Goal: Information Seeking & Learning: Learn about a topic

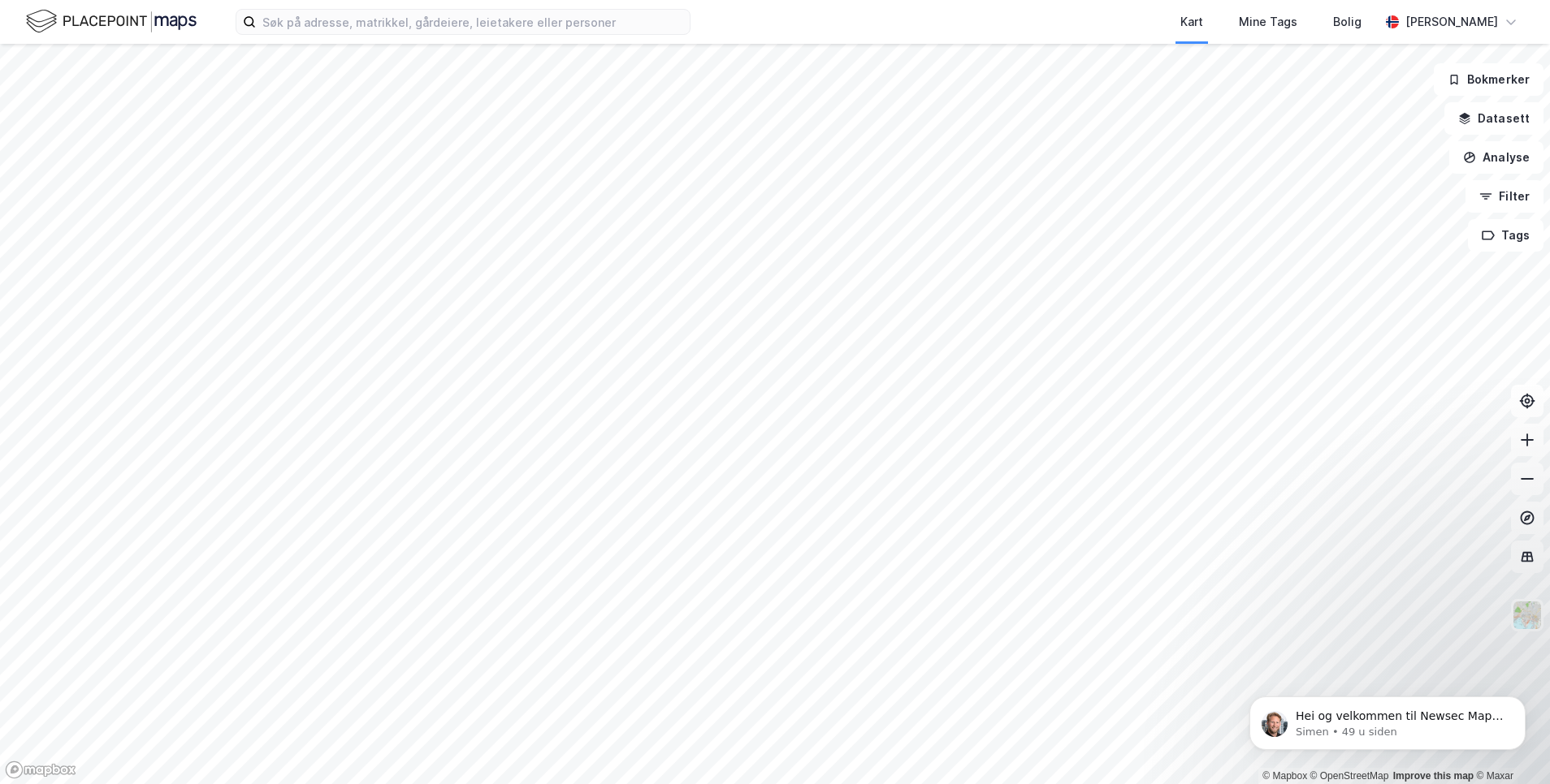
click at [486, 39] on div "Kart Mine Tags Bolig [PERSON_NAME]" at bounding box center [775, 22] width 1550 height 43
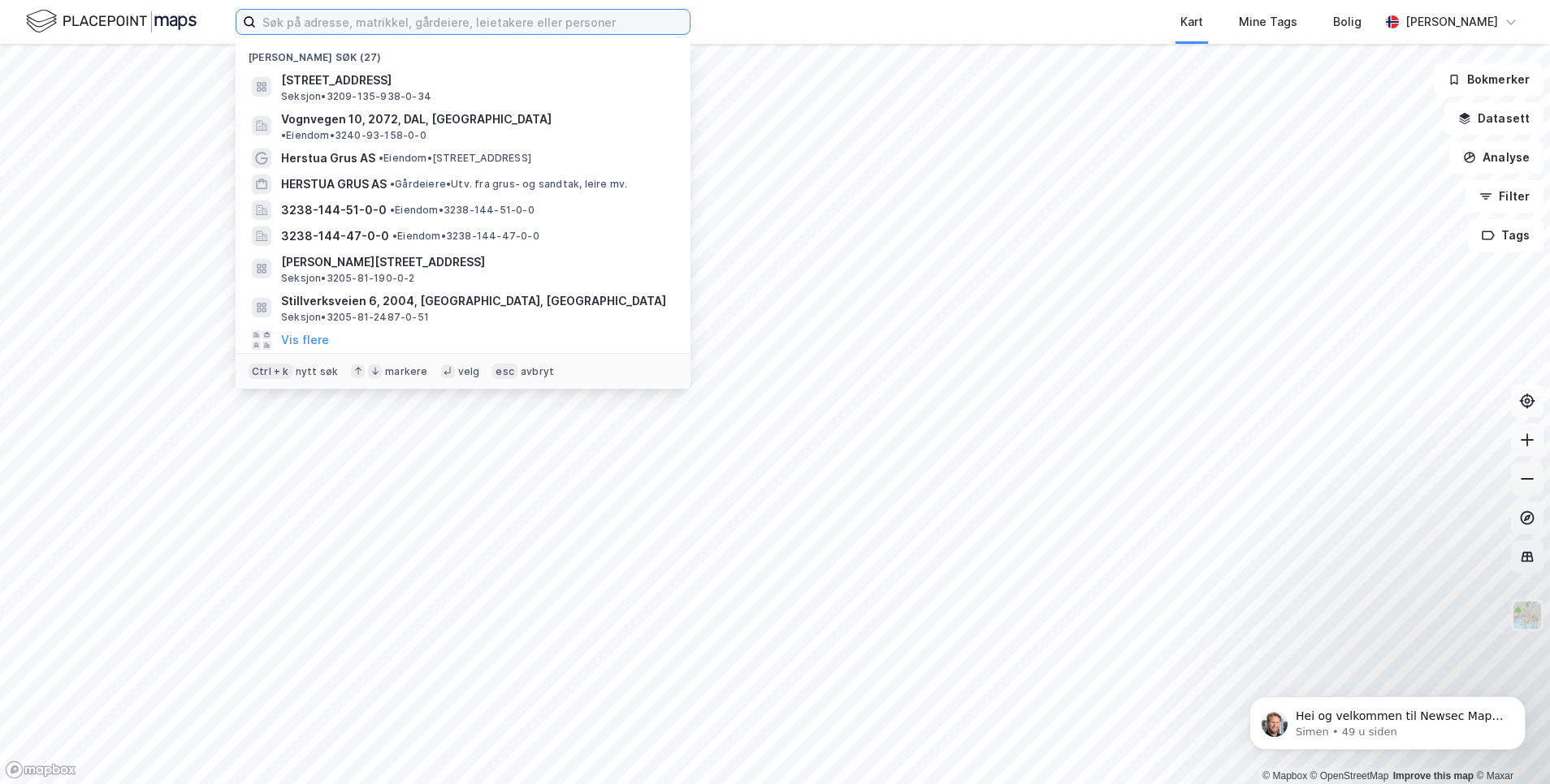
click at [484, 32] on input at bounding box center [472, 22] width 434 height 25
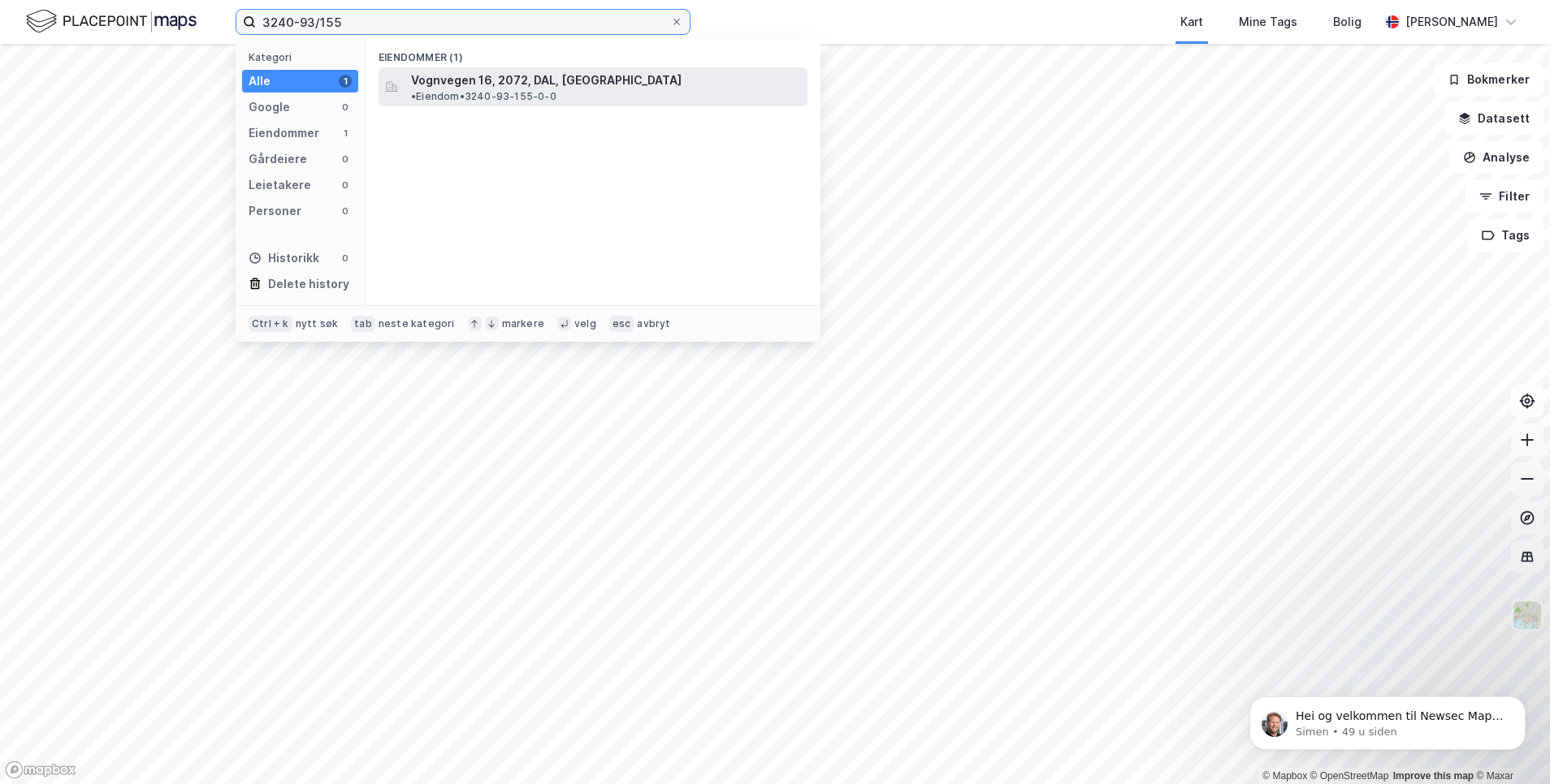
type input "3240-93/155"
click at [466, 86] on span "Vognvegen 16, 2072, DAL, [GEOGRAPHIC_DATA]" at bounding box center [546, 81] width 271 height 20
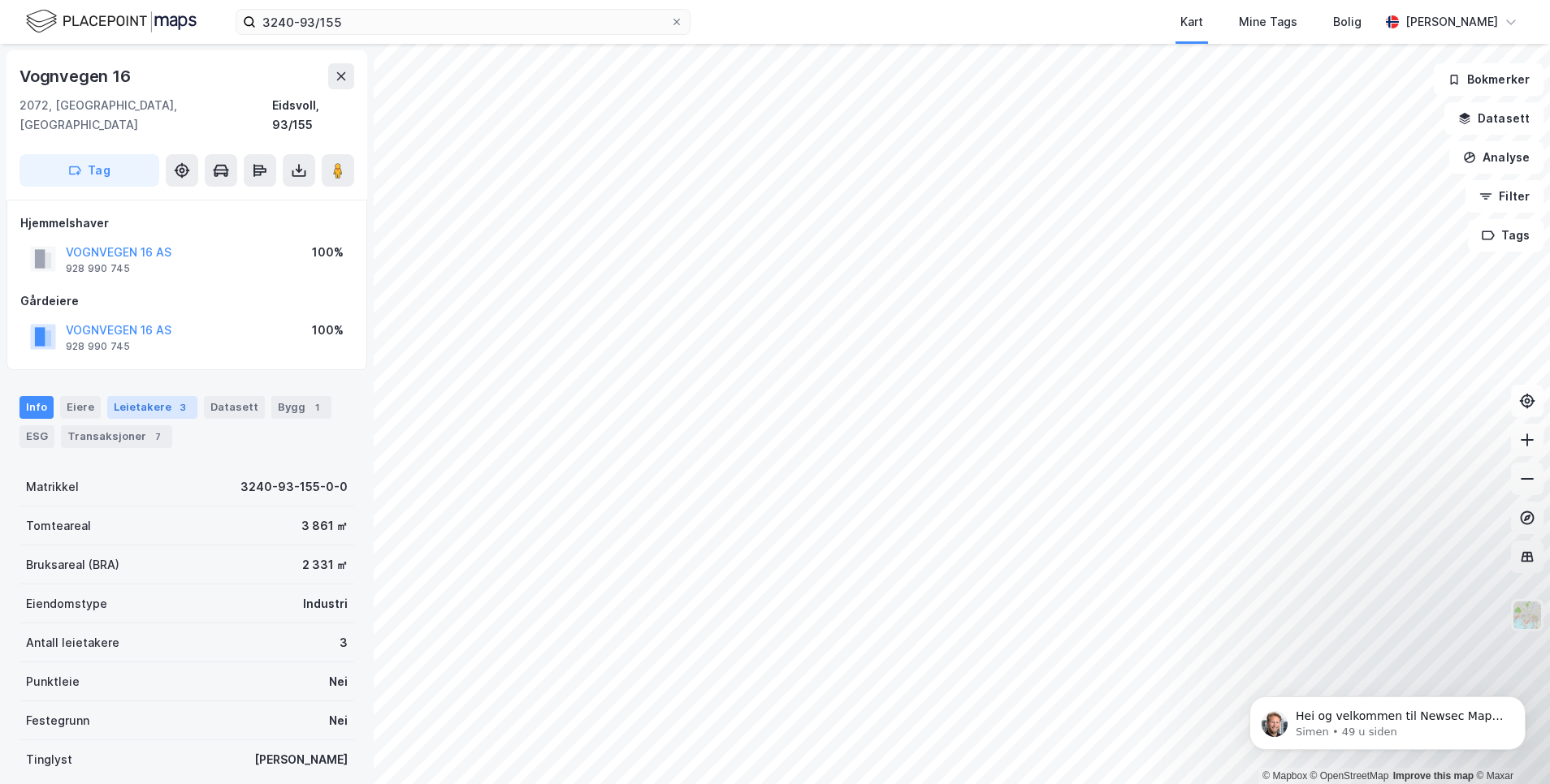
click at [135, 396] on div "Leietakere 3" at bounding box center [152, 407] width 90 height 23
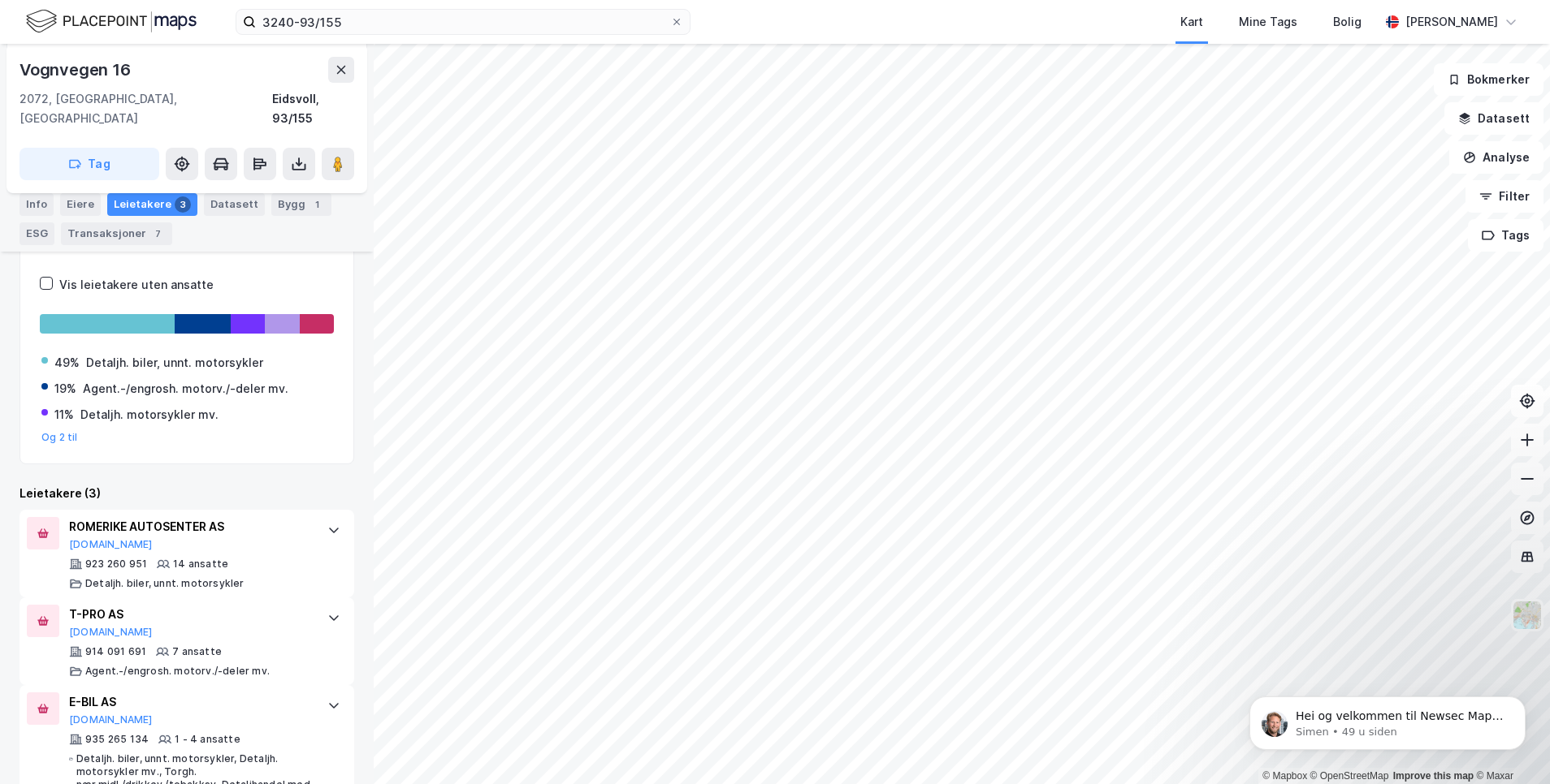
scroll to position [291, 0]
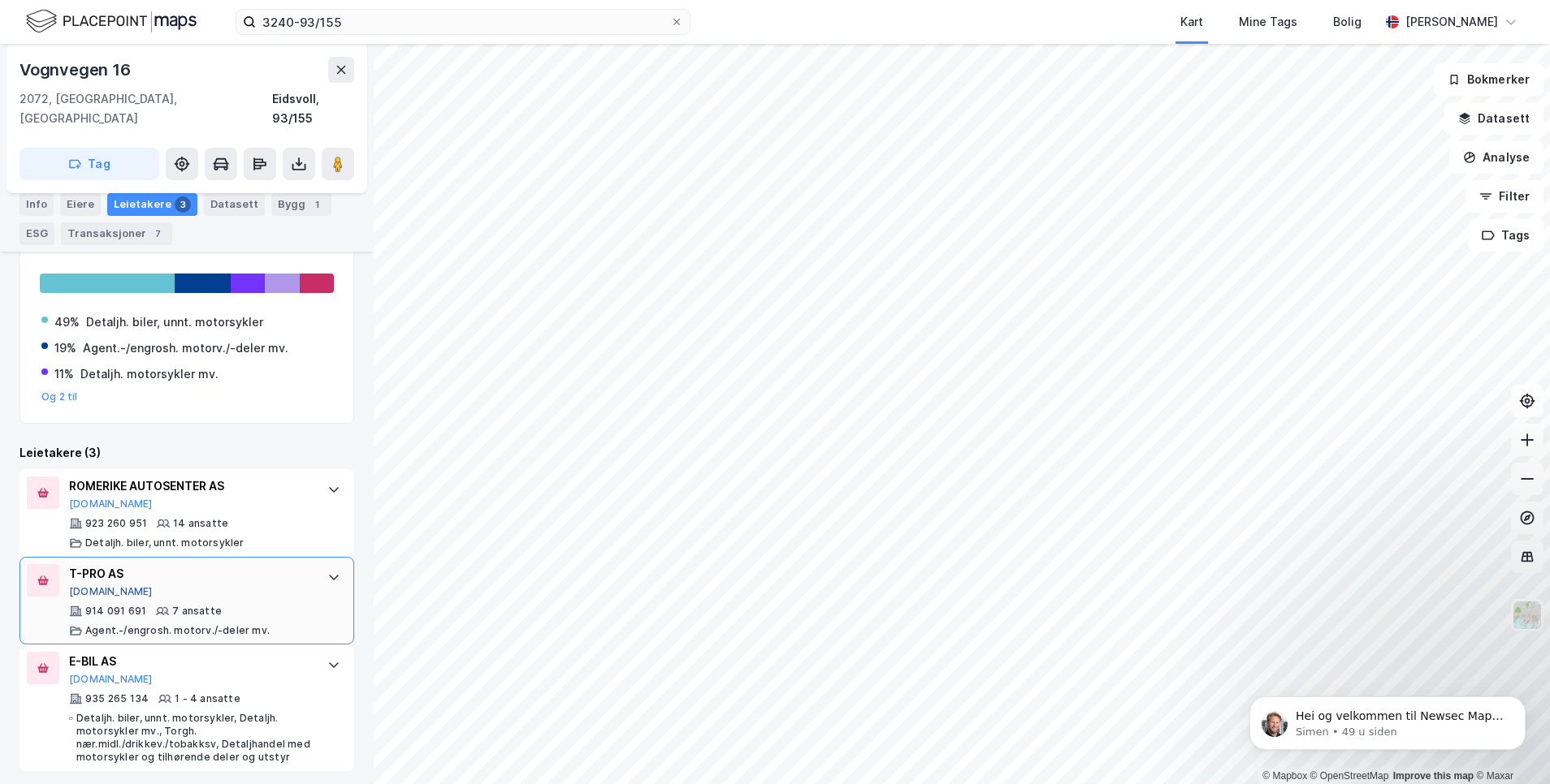
click at [80, 586] on button "[DOMAIN_NAME]" at bounding box center [111, 591] width 84 height 13
click at [162, 477] on div "ROMERIKE AUTOSENTER AS" at bounding box center [190, 487] width 242 height 20
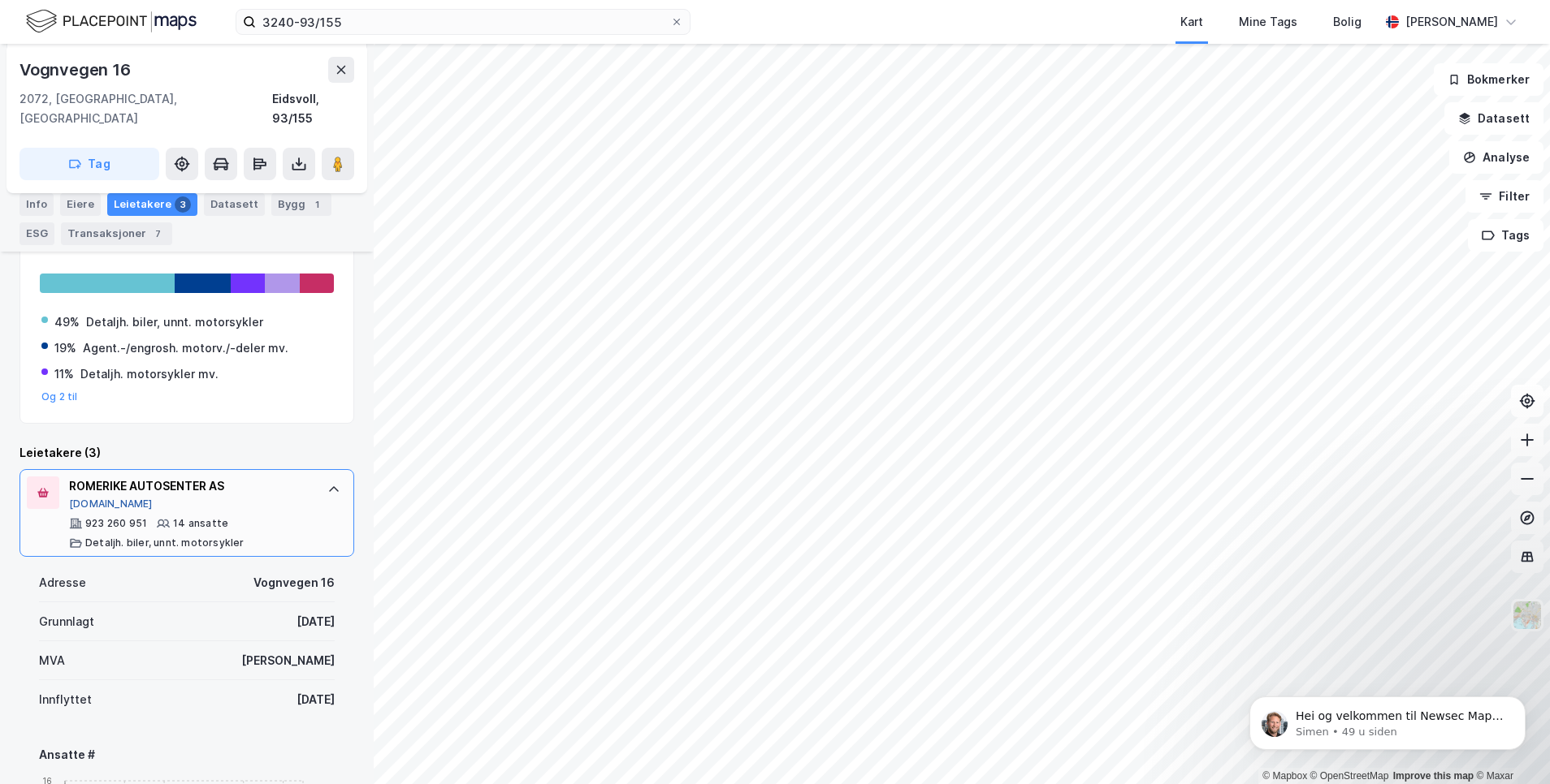
click at [78, 498] on button "[DOMAIN_NAME]" at bounding box center [111, 504] width 84 height 13
